Goal: Information Seeking & Learning: Understand process/instructions

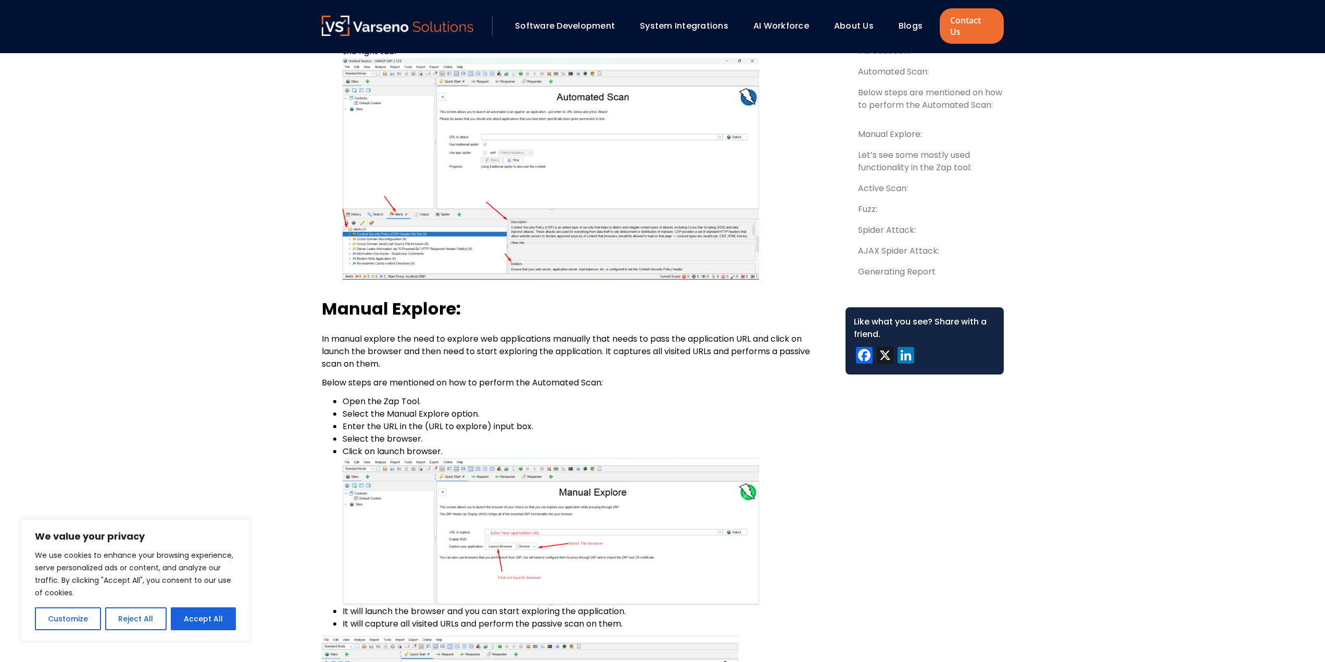
scroll to position [1979, 0]
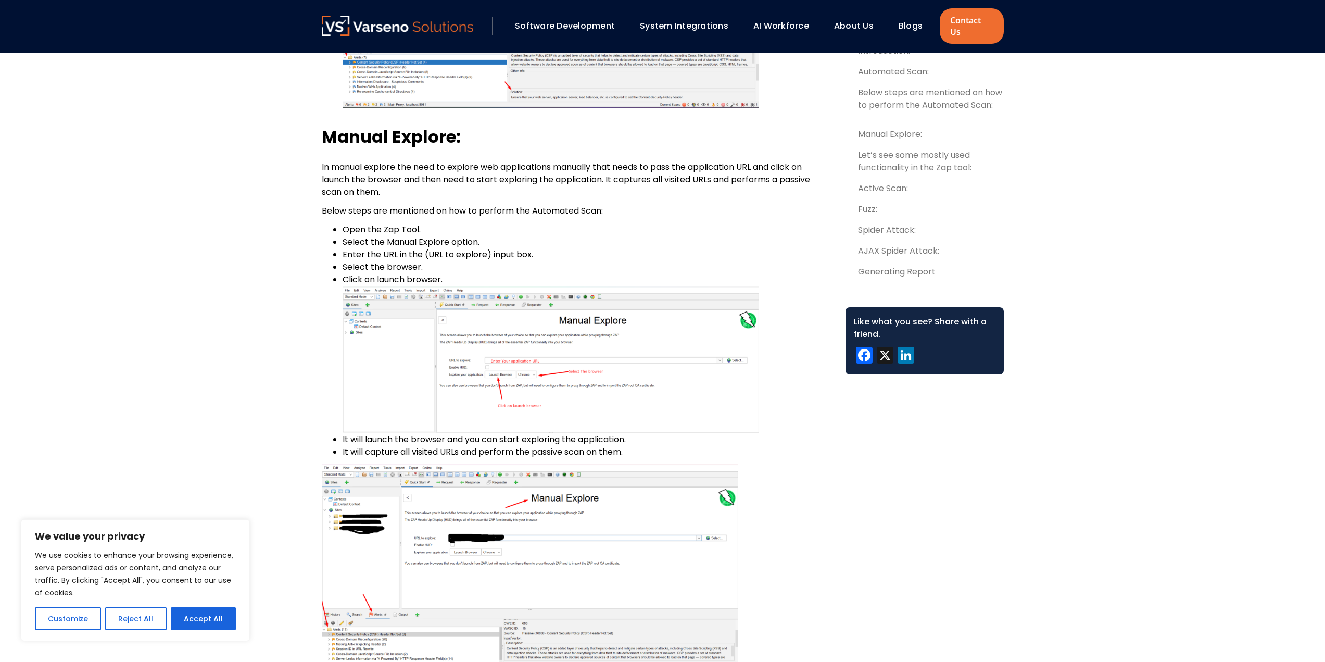
click at [340, 161] on p "In manual explore the need to explore web applications manually that needs to p…" at bounding box center [575, 179] width 507 height 37
click at [367, 223] on li "Open the Zap Tool." at bounding box center [586, 229] width 486 height 12
click at [373, 223] on li "Open the Zap Tool." at bounding box center [586, 229] width 486 height 12
drag, startPoint x: 353, startPoint y: 152, endPoint x: 476, endPoint y: 160, distance: 123.7
click at [476, 161] on p "In manual explore the need to explore web applications manually that needs to p…" at bounding box center [575, 179] width 507 height 37
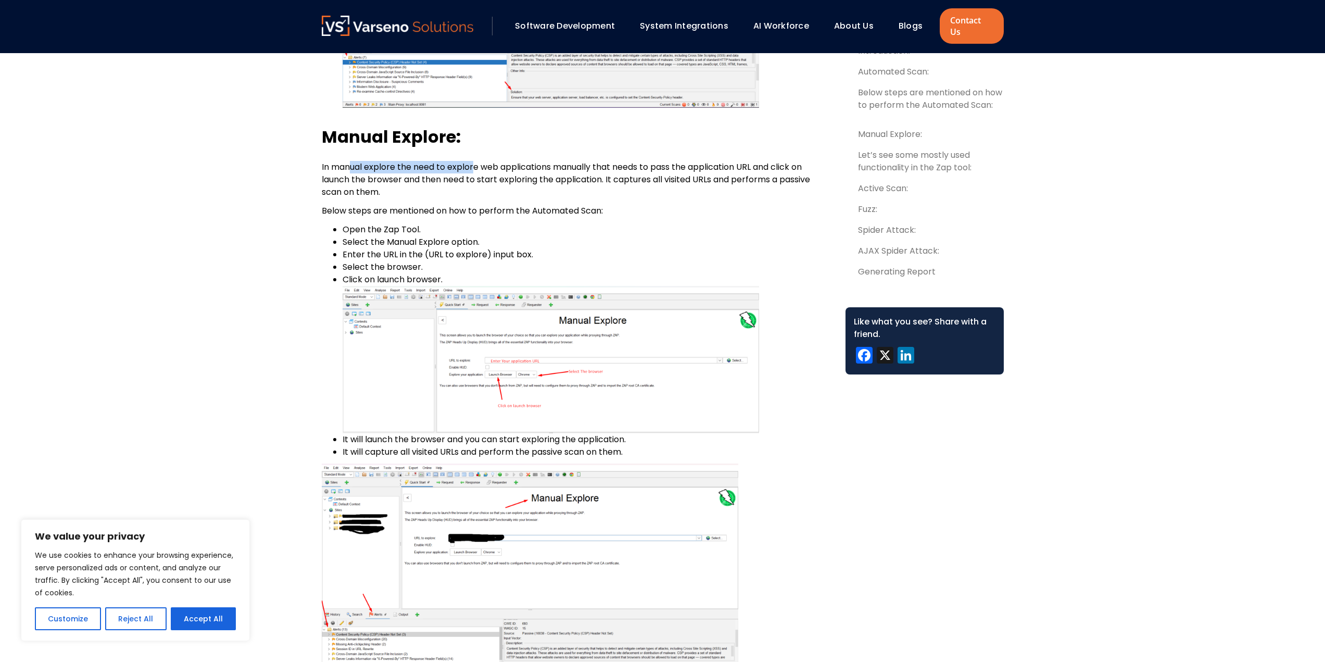
click at [476, 161] on p "In manual explore the need to explore web applications manually that needs to p…" at bounding box center [575, 179] width 507 height 37
drag, startPoint x: 482, startPoint y: 159, endPoint x: 532, endPoint y: 156, distance: 49.6
click at [532, 161] on p "In manual explore the need to explore web applications manually that needs to p…" at bounding box center [575, 179] width 507 height 37
click at [534, 161] on p "In manual explore the need to explore web applications manually that needs to p…" at bounding box center [575, 179] width 507 height 37
click at [592, 161] on p "In manual explore the need to explore web applications manually that needs to p…" at bounding box center [575, 179] width 507 height 37
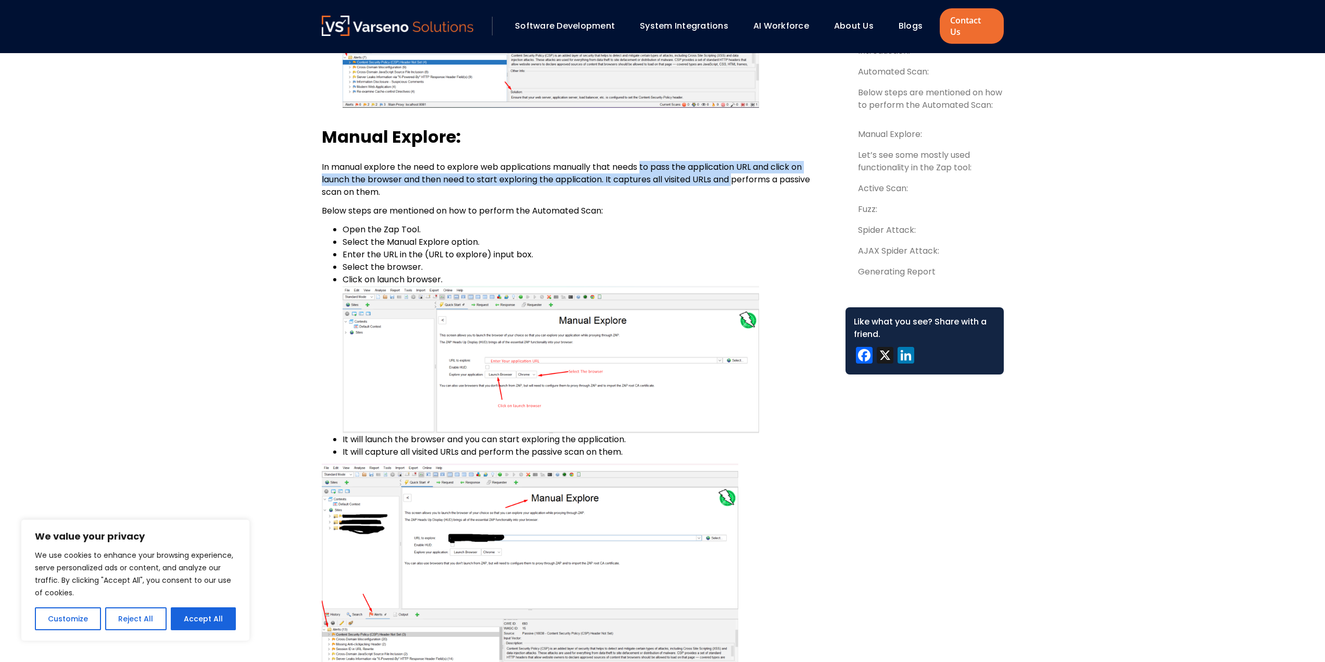
drag, startPoint x: 648, startPoint y: 158, endPoint x: 736, endPoint y: 169, distance: 88.6
click at [736, 169] on p "In manual explore the need to explore web applications manually that needs to p…" at bounding box center [575, 179] width 507 height 37
drag, startPoint x: 394, startPoint y: 159, endPoint x: 485, endPoint y: 171, distance: 91.4
click at [485, 171] on p "In manual explore the need to explore web applications manually that needs to p…" at bounding box center [575, 179] width 507 height 37
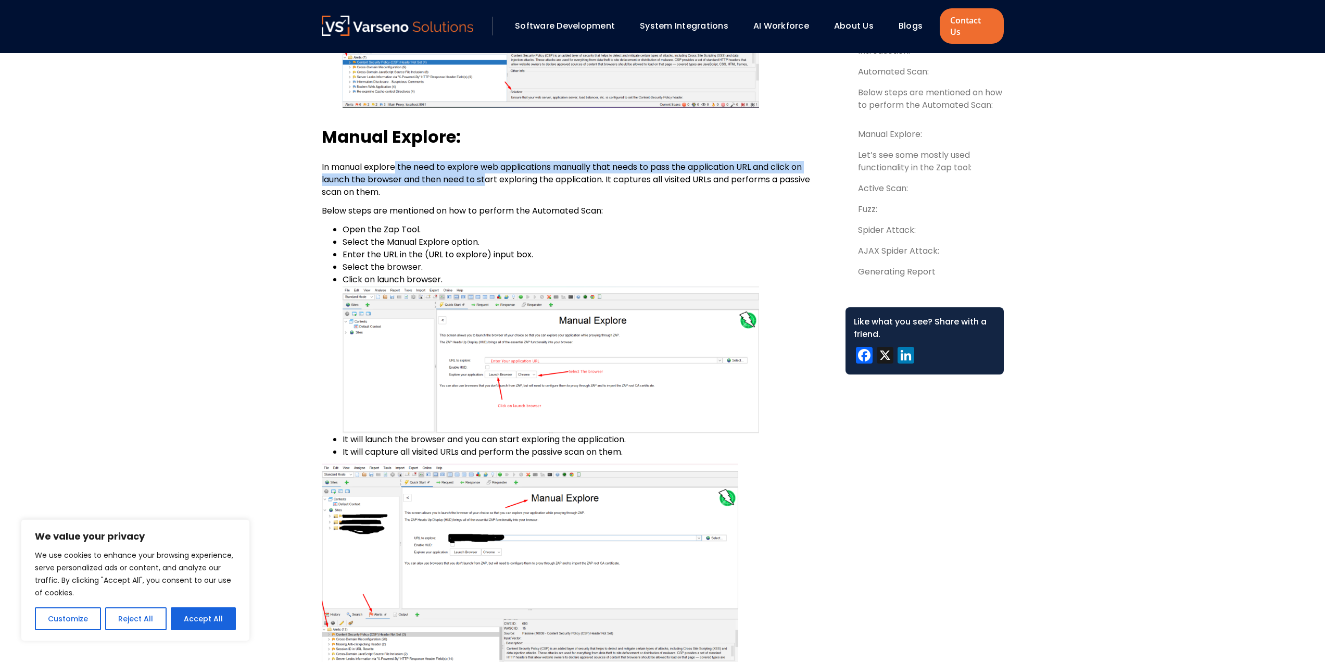
click at [485, 171] on p "In manual explore the need to explore web applications manually that needs to p…" at bounding box center [575, 179] width 507 height 37
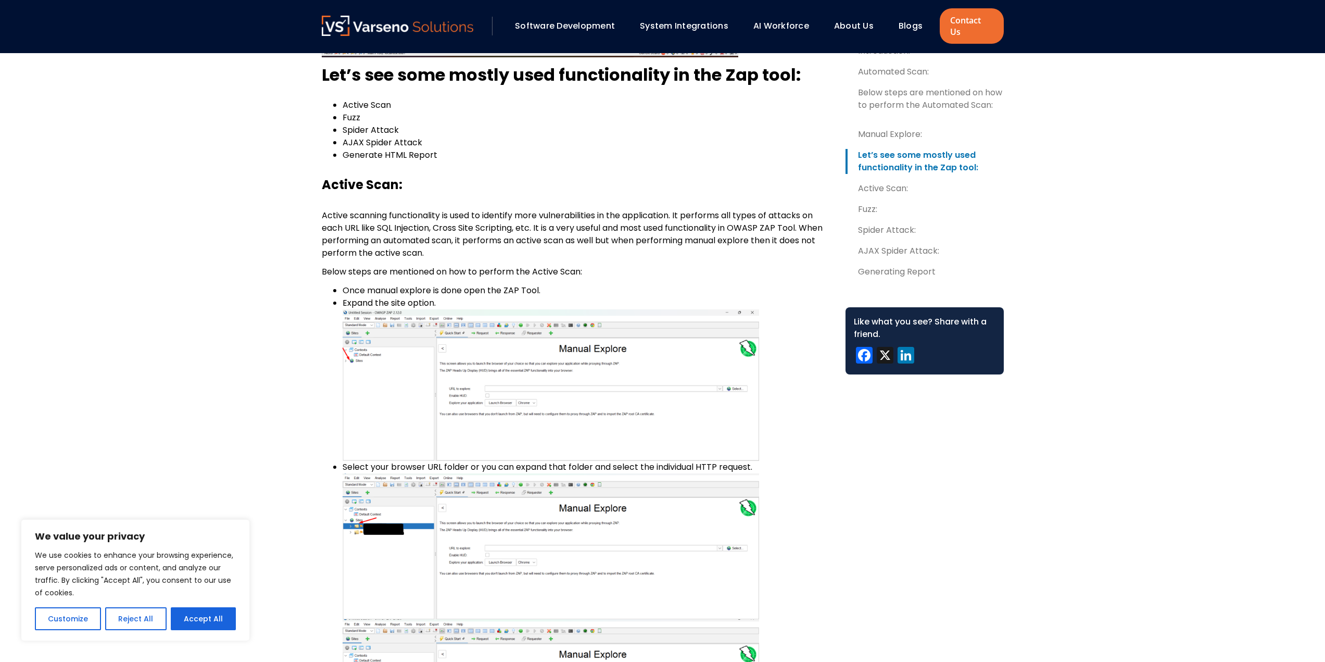
scroll to position [2760, 0]
